Goal: Book appointment/travel/reservation

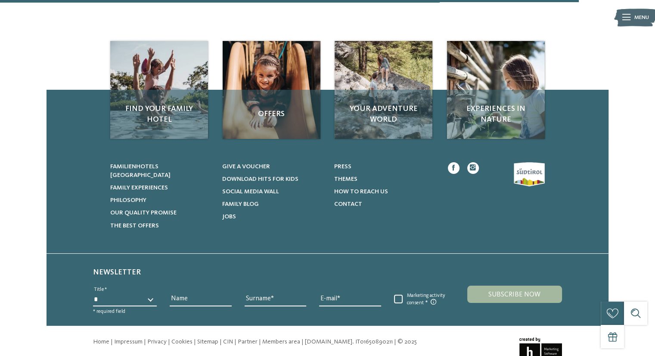
scroll to position [311, 0]
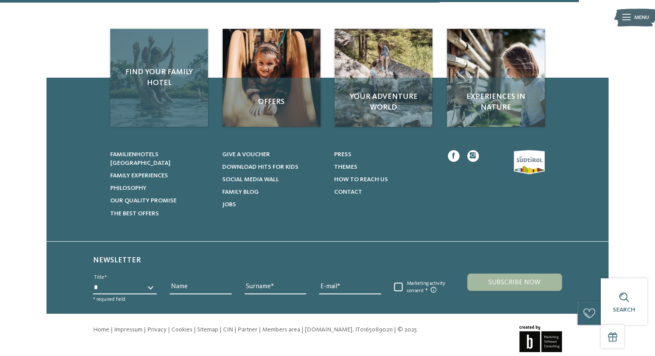
click at [164, 54] on div "Find your family hotel" at bounding box center [159, 78] width 98 height 98
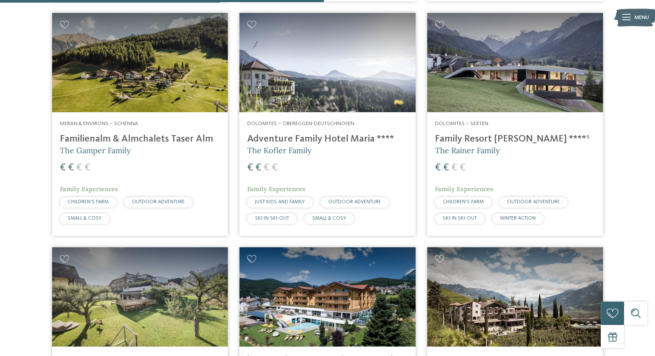
scroll to position [1556, 0]
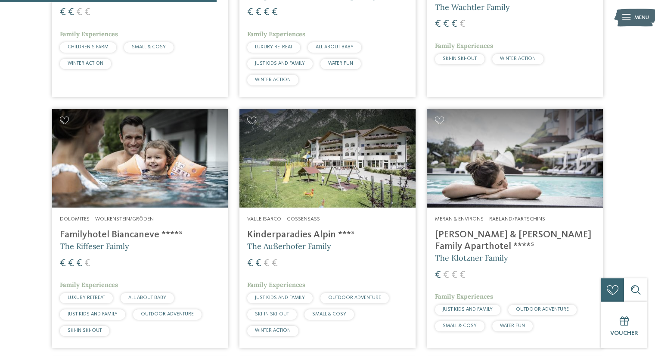
scroll to position [933, 0]
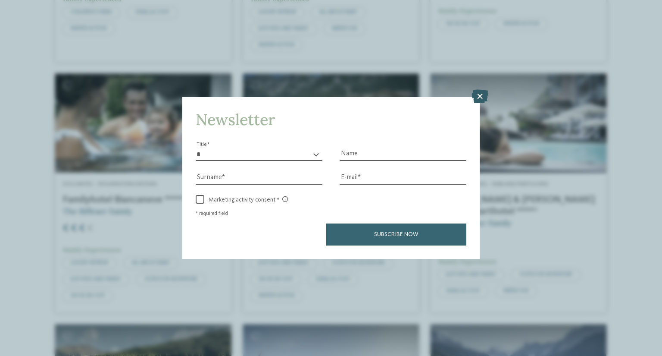
click at [481, 99] on icon at bounding box center [479, 96] width 17 height 14
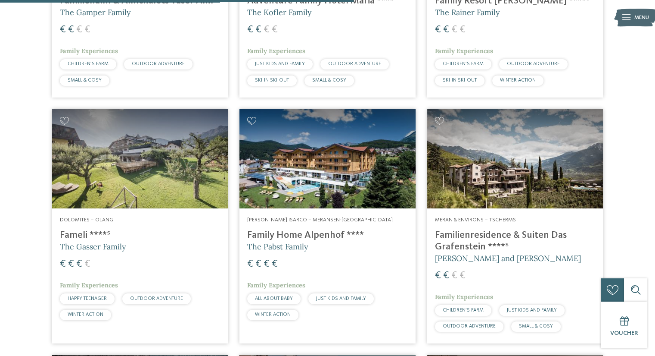
scroll to position [1694, 0]
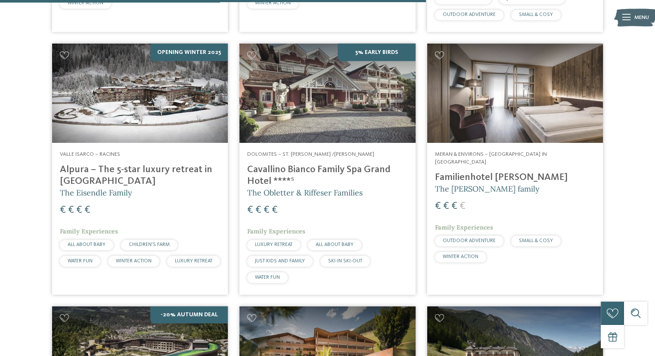
drag, startPoint x: 166, startPoint y: 61, endPoint x: 174, endPoint y: 66, distance: 9.7
click at [174, 66] on img at bounding box center [140, 93] width 176 height 99
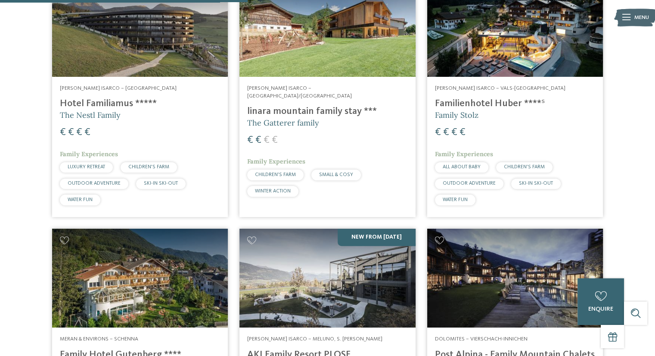
scroll to position [0, 0]
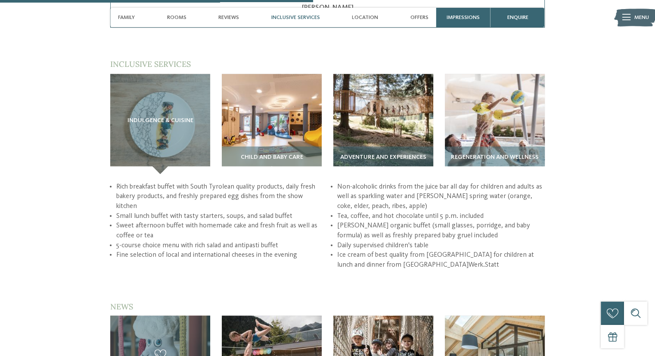
scroll to position [1504, 0]
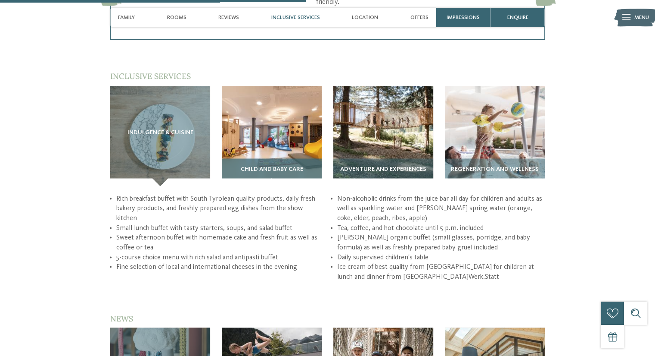
click at [280, 86] on img at bounding box center [272, 136] width 100 height 100
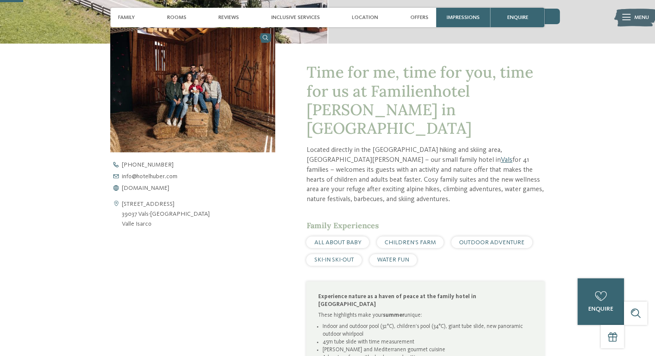
scroll to position [0, 0]
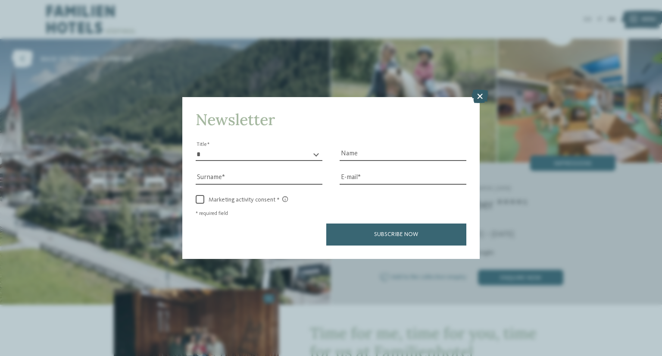
click at [480, 98] on icon at bounding box center [479, 96] width 17 height 14
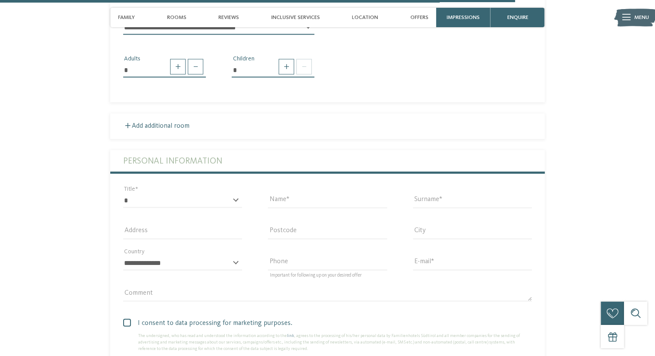
scroll to position [1867, 0]
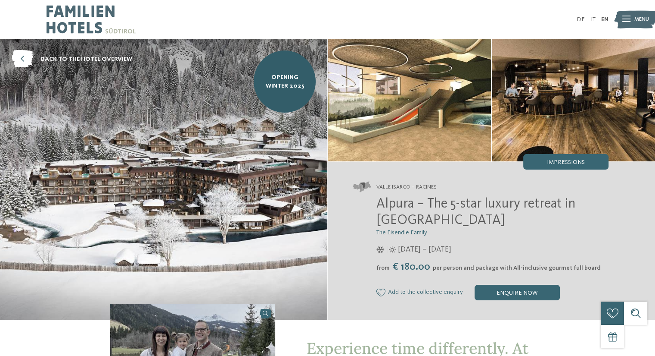
click at [174, 66] on img at bounding box center [164, 179] width 328 height 281
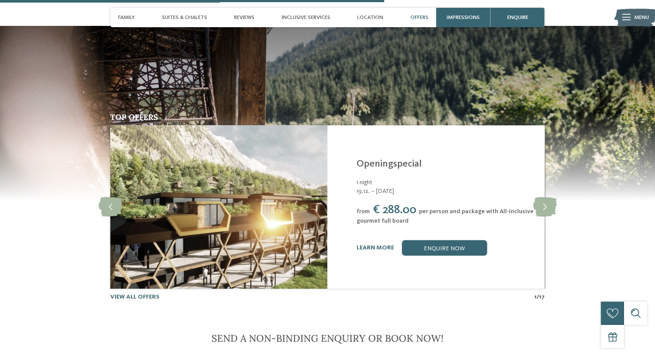
scroll to position [1781, 0]
